Goal: Ask a question

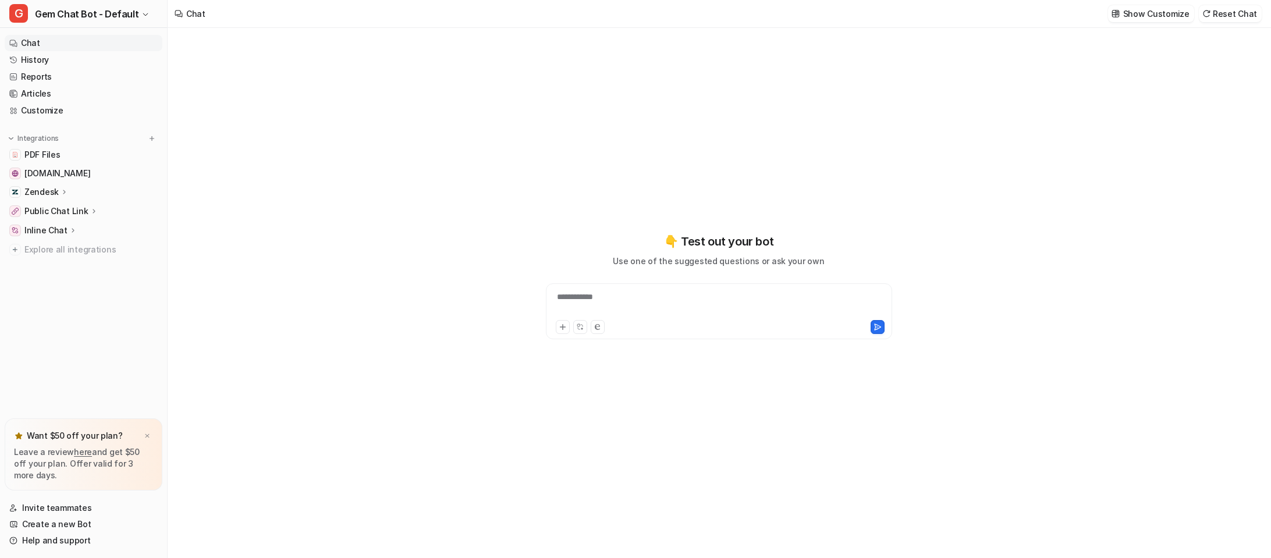
type textarea "**********"
click at [63, 59] on link "History" at bounding box center [84, 60] width 158 height 16
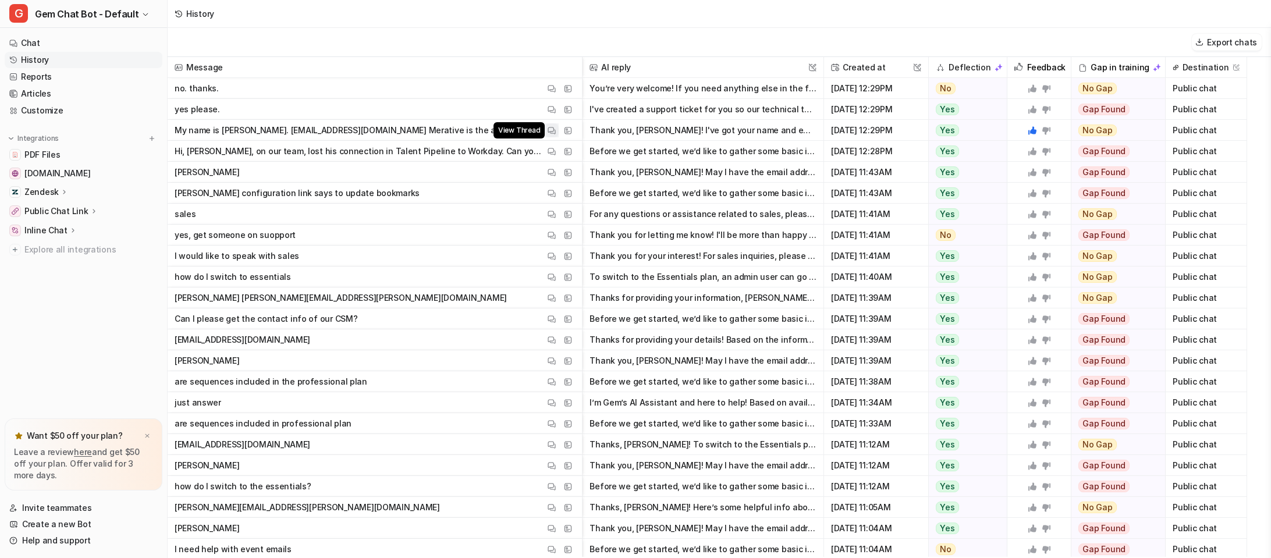
click at [551, 130] on img at bounding box center [552, 130] width 8 height 9
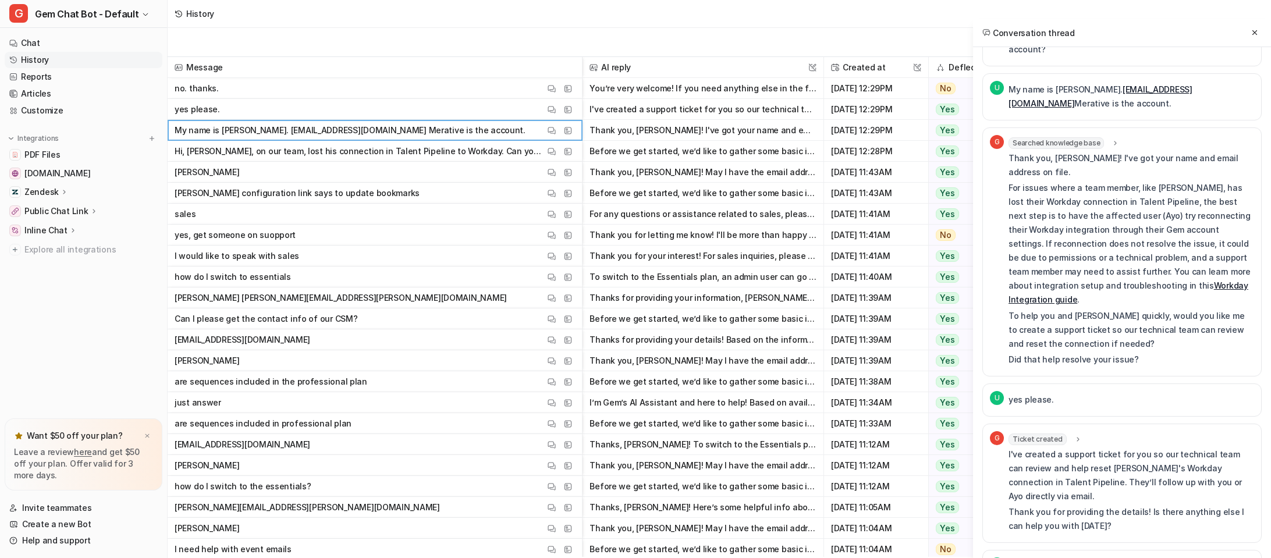
scroll to position [170, 0]
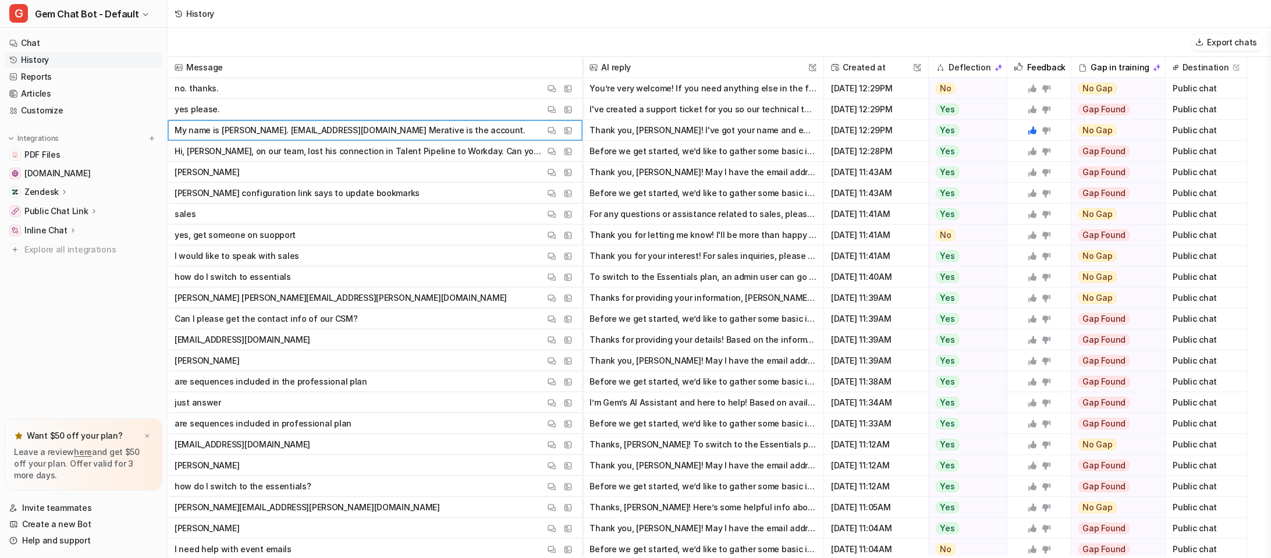
click at [86, 62] on link "History" at bounding box center [84, 60] width 158 height 16
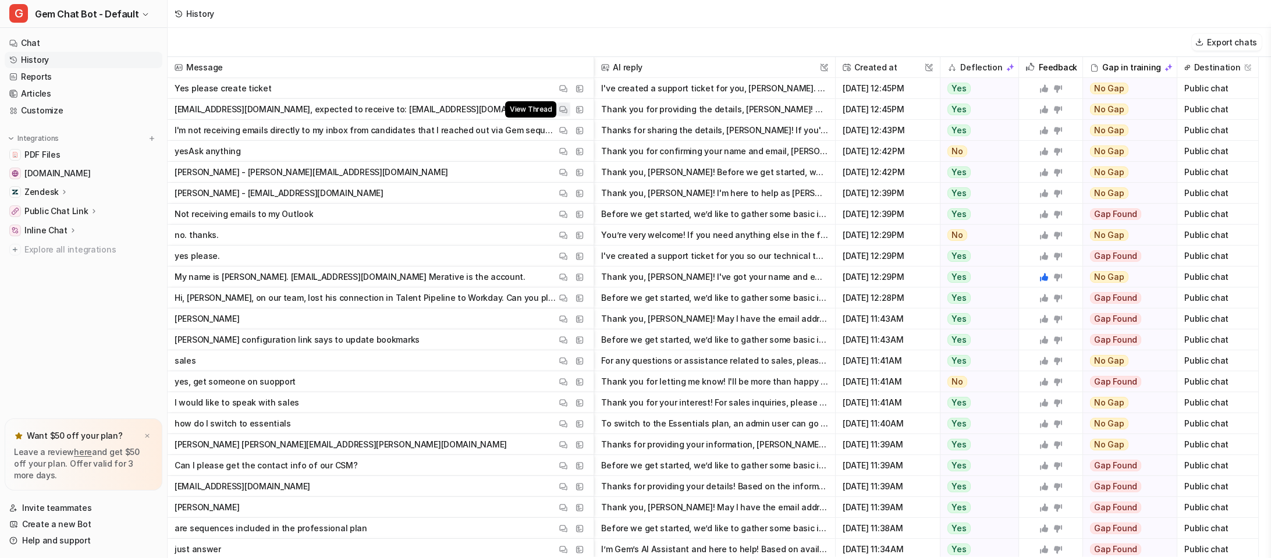
click at [566, 108] on img at bounding box center [563, 109] width 8 height 9
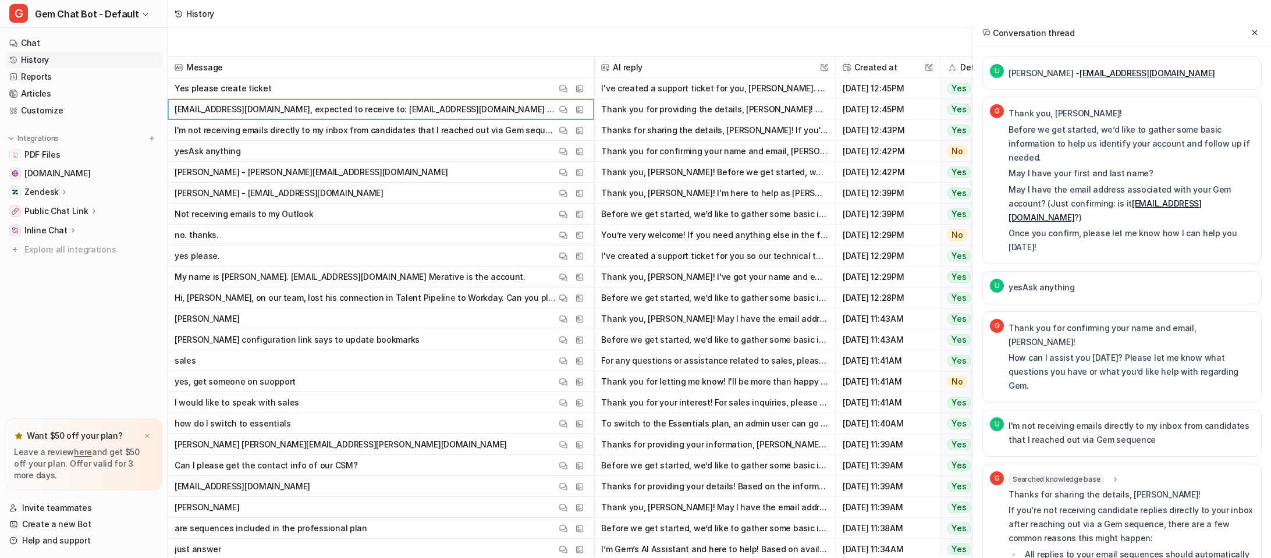
click at [468, 126] on p "I'm not receiving emails directly to my inbox from candidates that I reached ou…" at bounding box center [366, 130] width 382 height 21
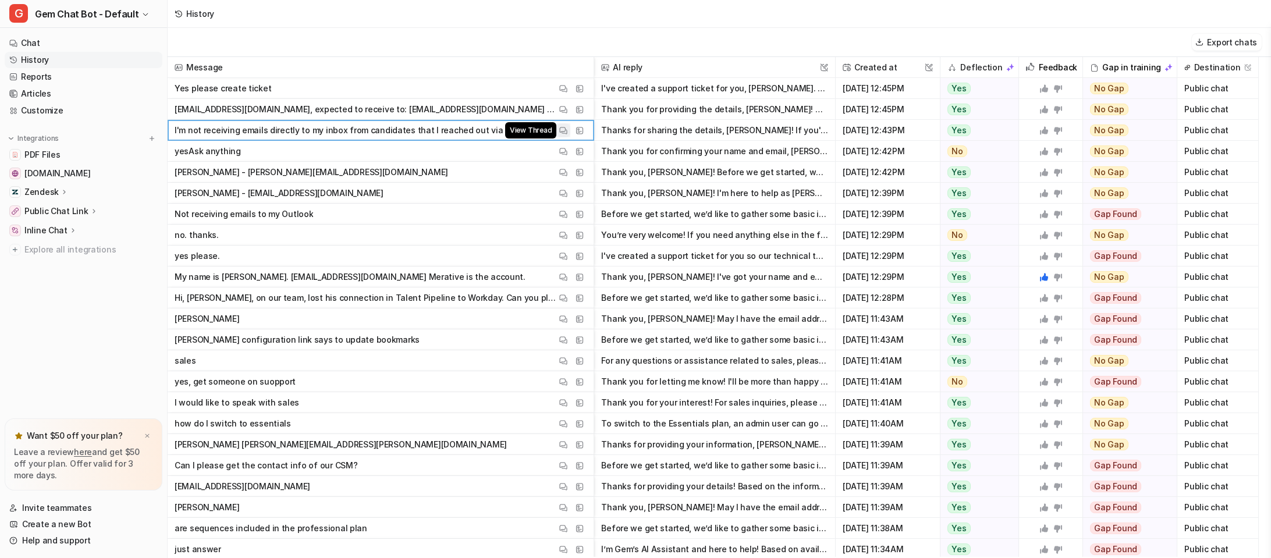
click at [563, 130] on img at bounding box center [563, 130] width 8 height 9
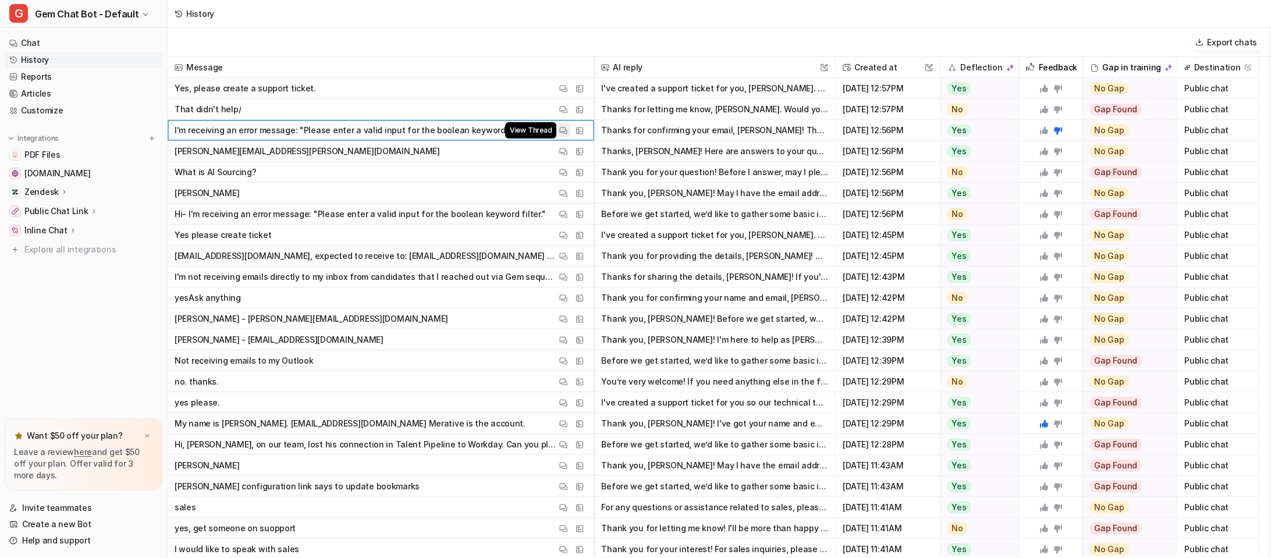
click at [564, 132] on img at bounding box center [563, 130] width 8 height 9
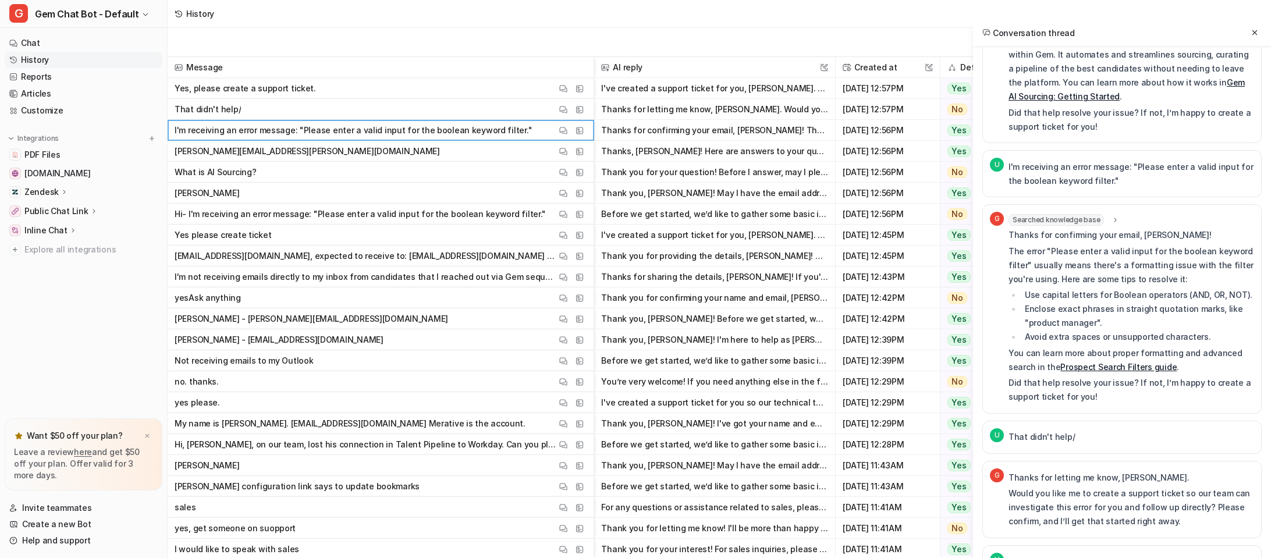
scroll to position [832, 0]
